Goal: Communication & Community: Answer question/provide support

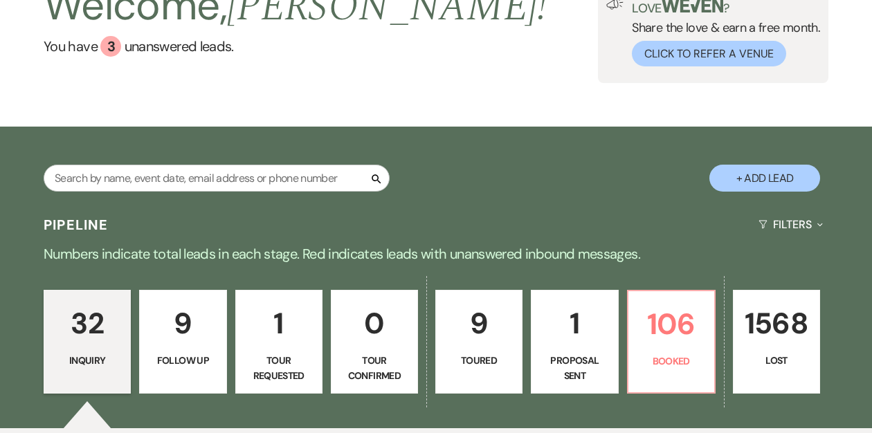
scroll to position [105, 0]
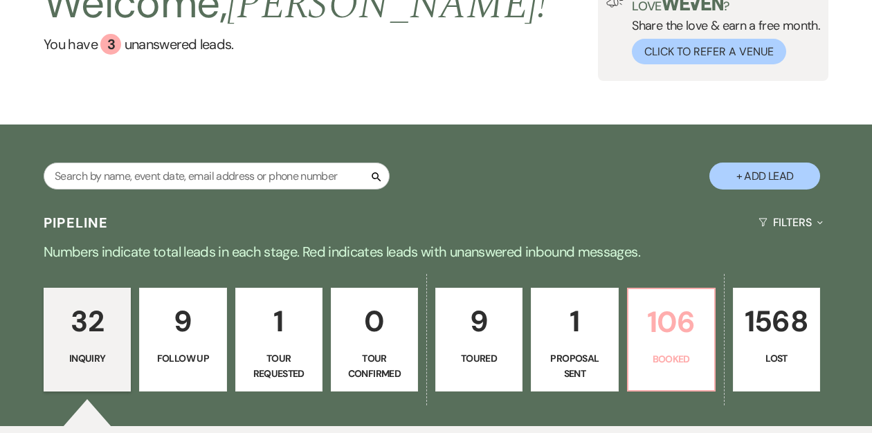
click at [664, 347] on link "106 Booked" at bounding box center [671, 340] width 89 height 104
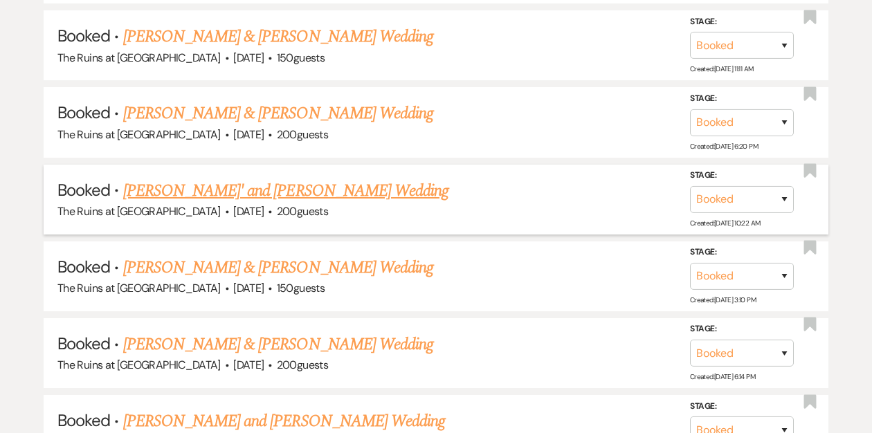
scroll to position [2045, 0]
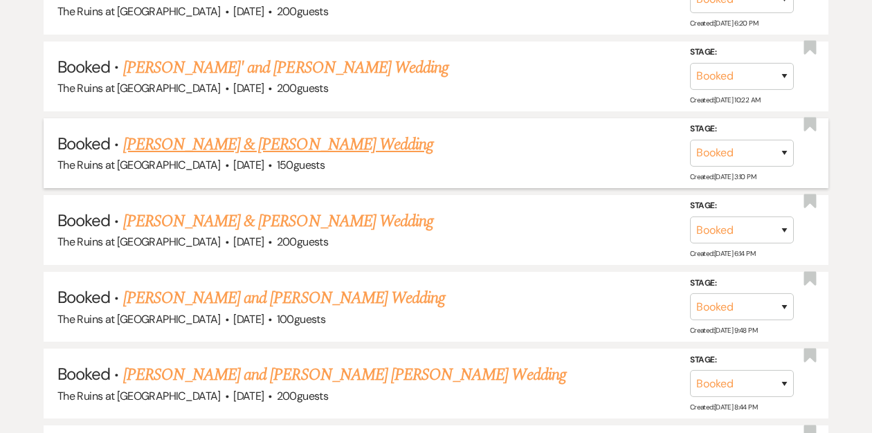
click at [243, 132] on link "[PERSON_NAME] & [PERSON_NAME] Wedding" at bounding box center [278, 144] width 310 height 25
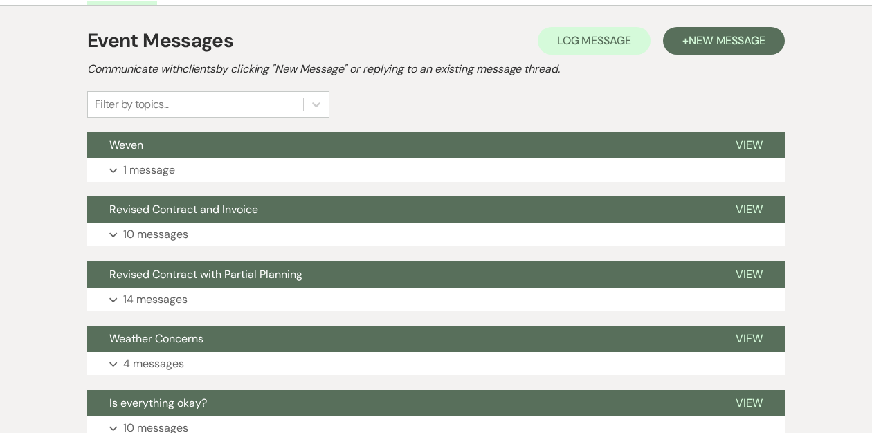
scroll to position [287, 0]
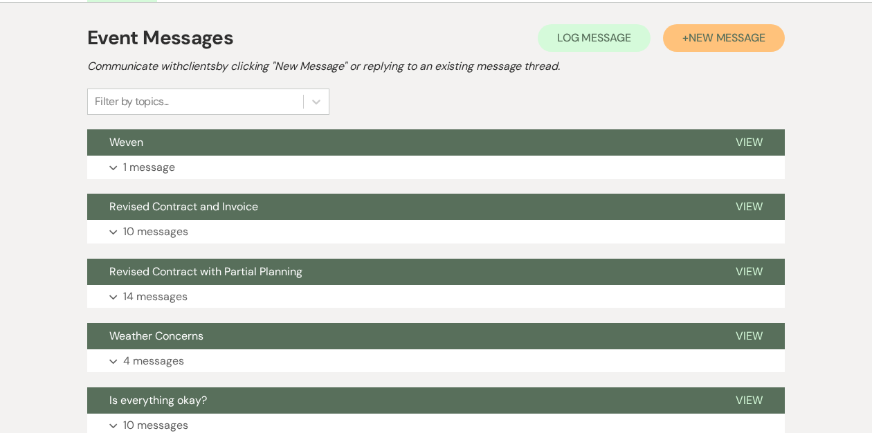
click at [711, 33] on span "New Message" at bounding box center [727, 37] width 77 height 15
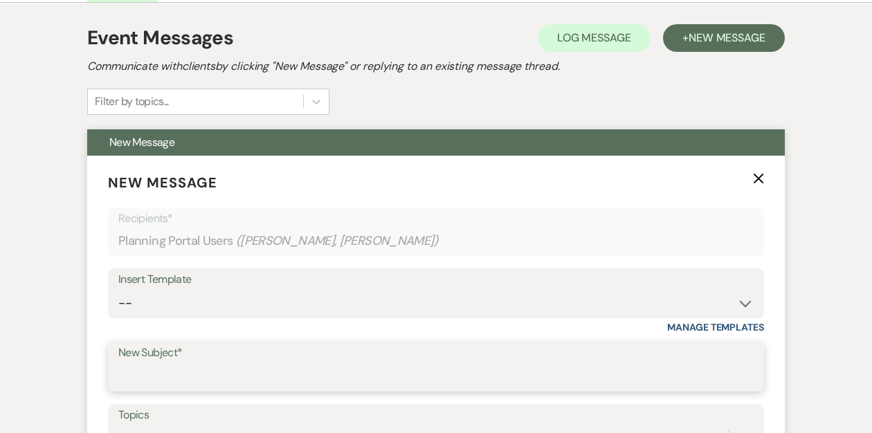
click at [150, 368] on input "New Subject*" at bounding box center [435, 376] width 635 height 27
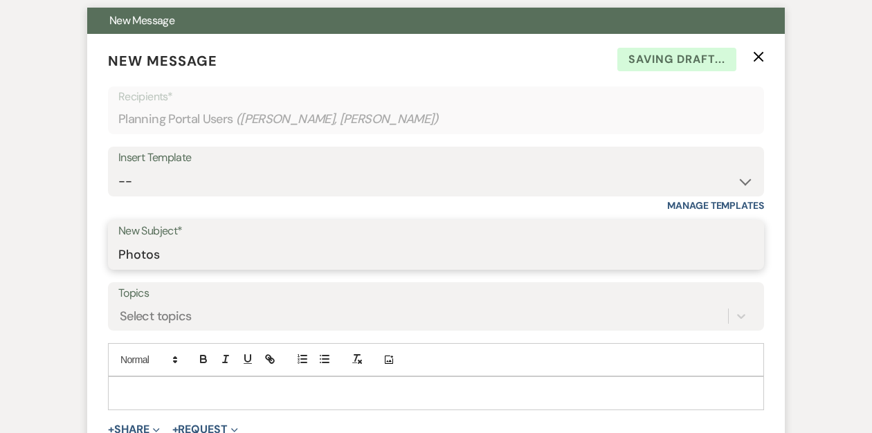
scroll to position [409, 0]
type input "Photos"
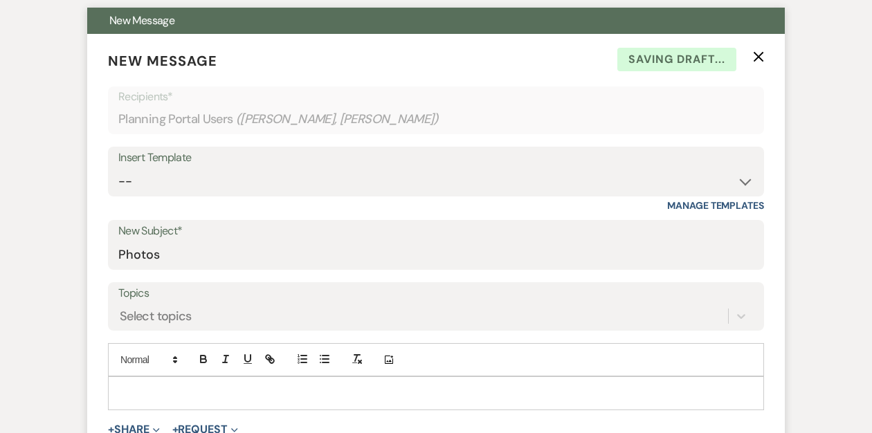
click at [139, 390] on p at bounding box center [436, 393] width 634 height 15
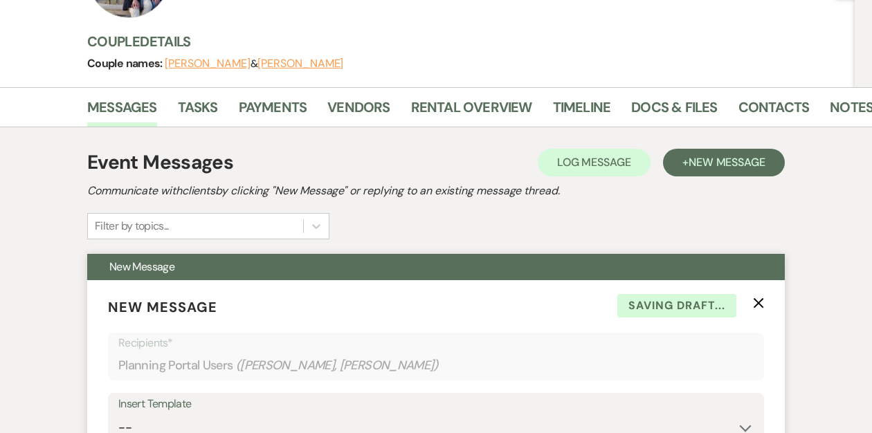
scroll to position [0, 0]
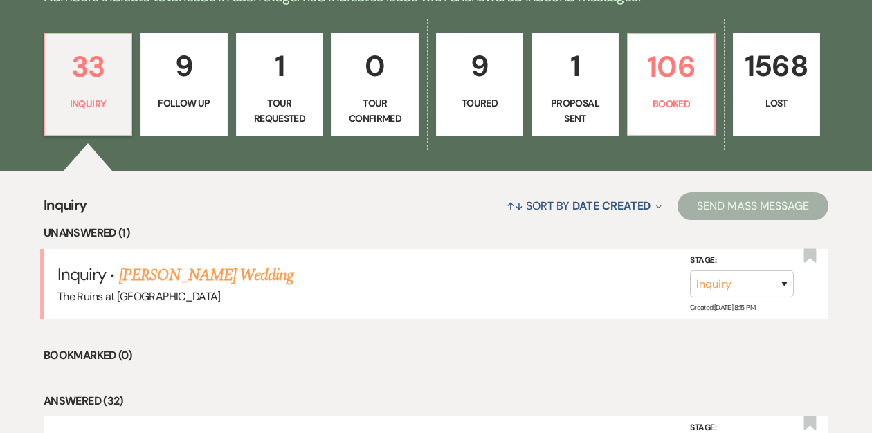
scroll to position [362, 0]
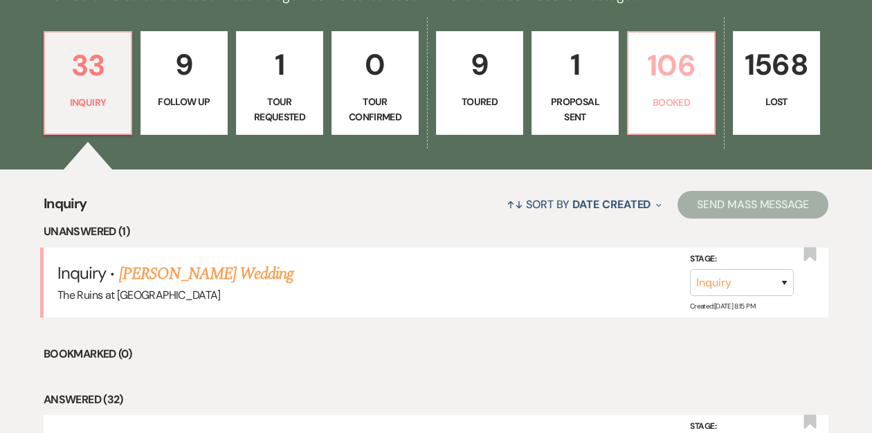
click at [655, 100] on p "Booked" at bounding box center [671, 102] width 69 height 15
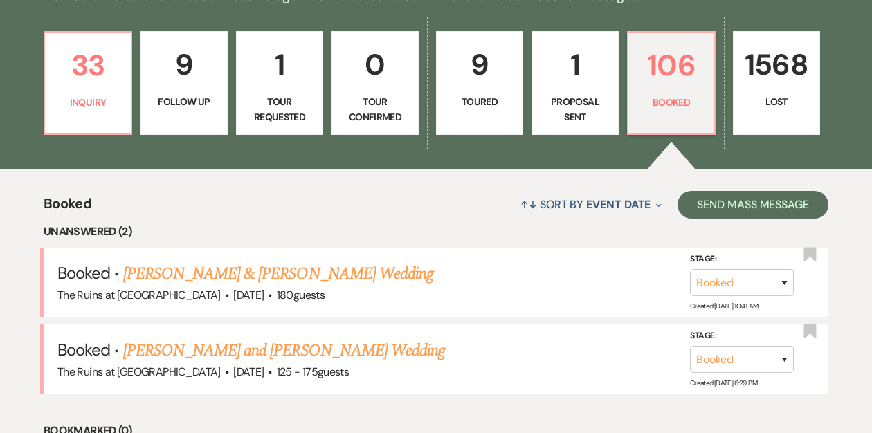
scroll to position [348, 0]
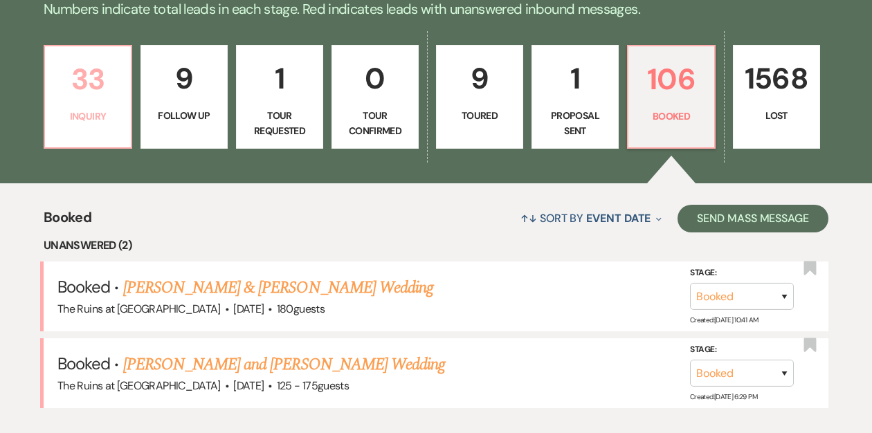
click at [91, 74] on p "33" at bounding box center [87, 79] width 69 height 46
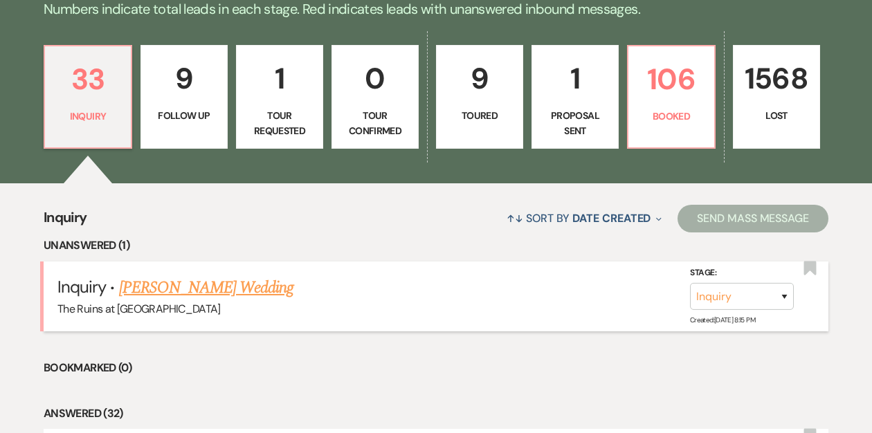
click at [228, 287] on link "Brendan Mallon's Wedding" at bounding box center [206, 287] width 175 height 25
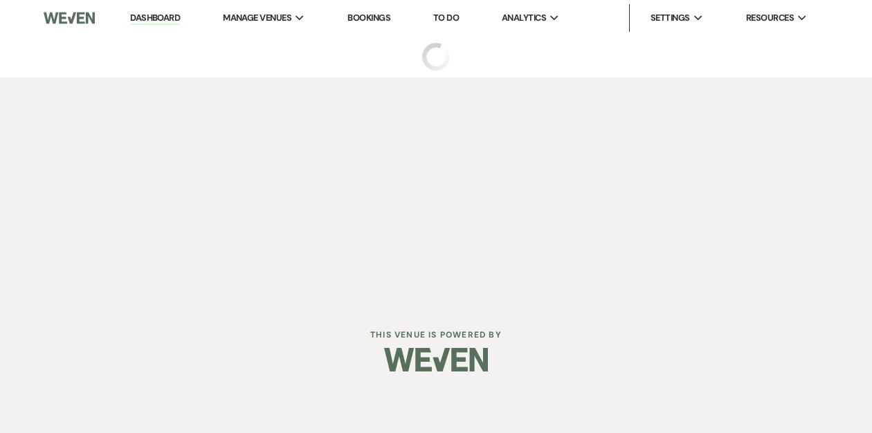
select select "5"
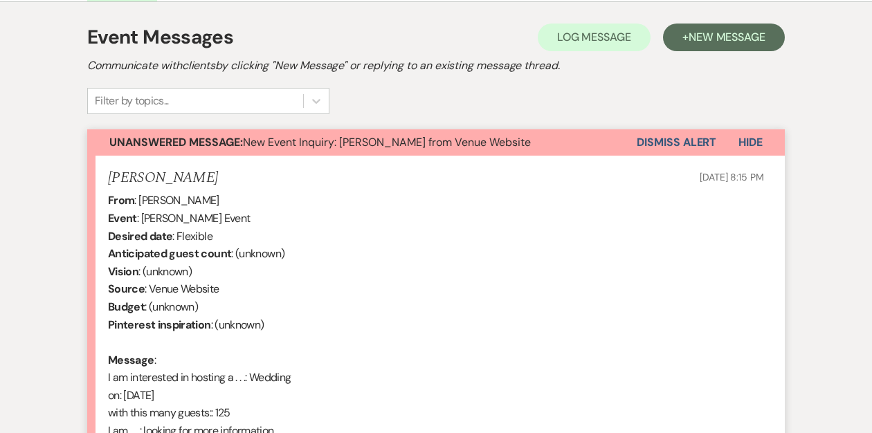
scroll to position [715, 0]
